Goal: Go to known website: Access a specific website the user already knows

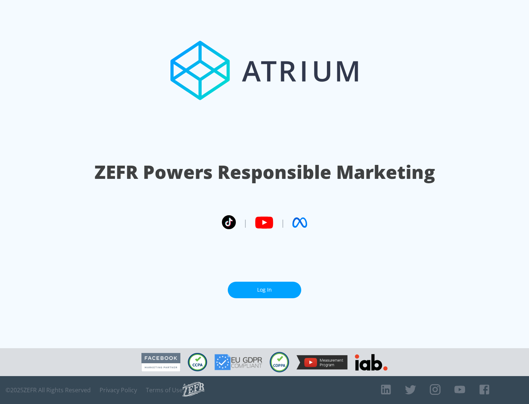
click at [265, 290] on link "Log In" at bounding box center [265, 290] width 74 height 17
